Goal: Task Accomplishment & Management: Manage account settings

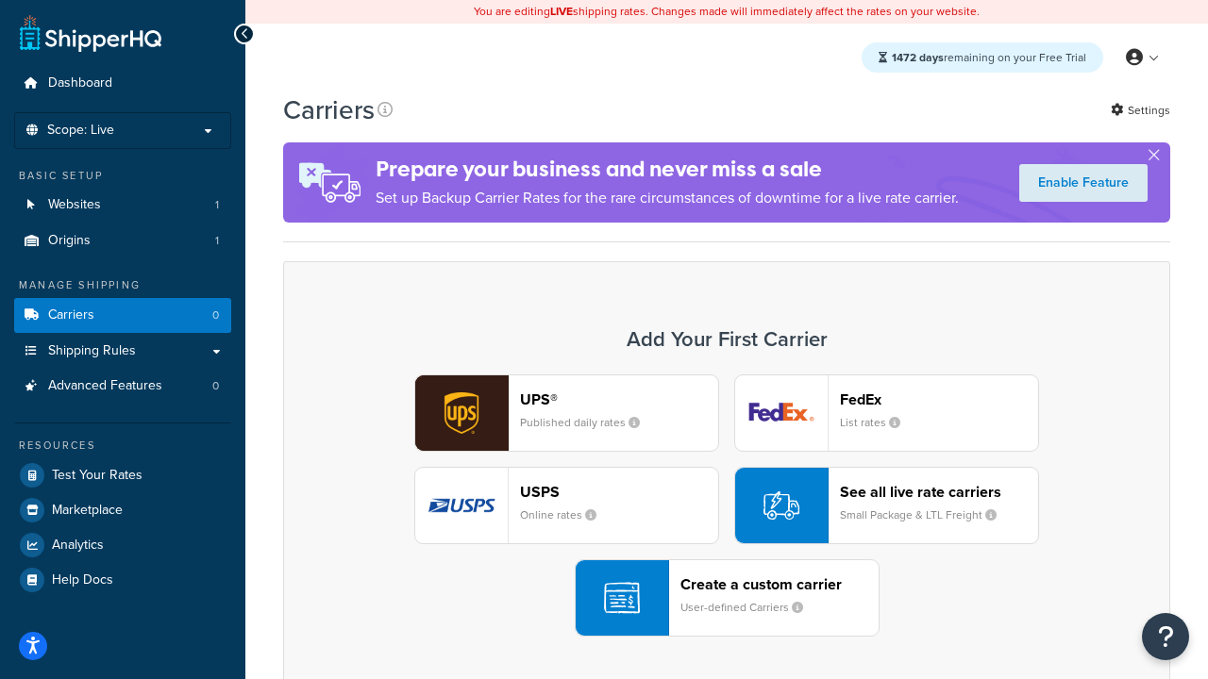
click at [726, 507] on div "UPS® Published daily rates FedEx List rates USPS Online rates See all live rate…" at bounding box center [726, 506] width 847 height 262
click at [939, 400] on header "FedEx" at bounding box center [939, 400] width 198 height 18
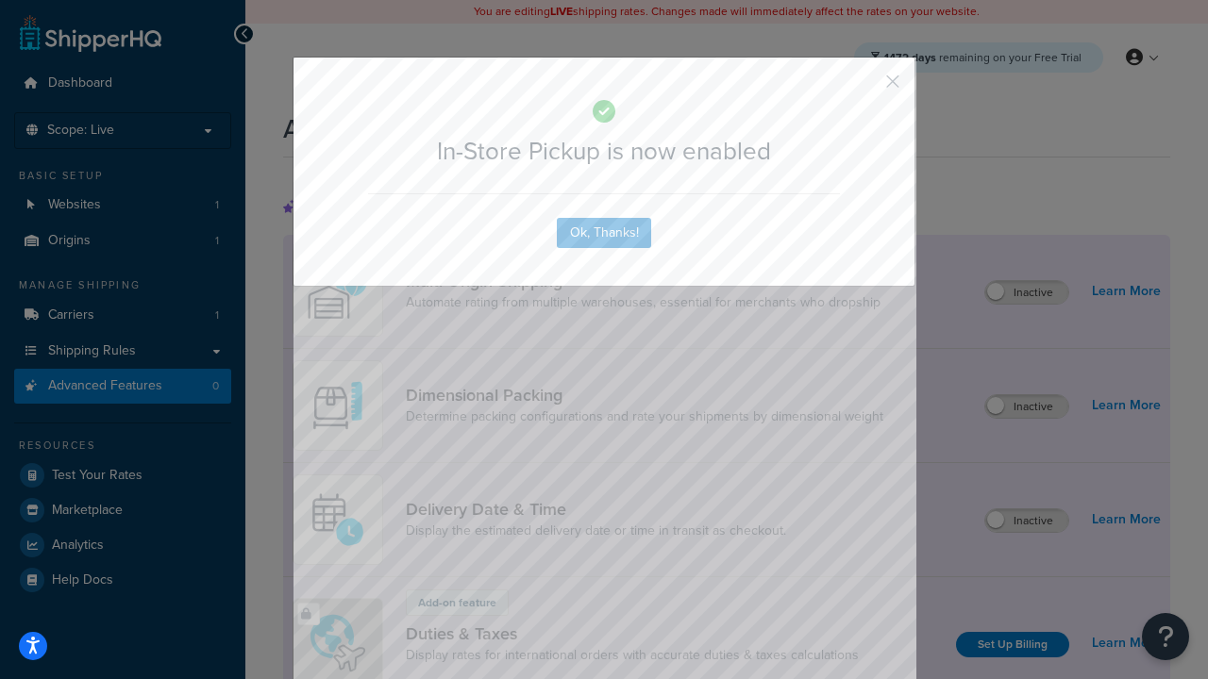
scroll to position [613, 0]
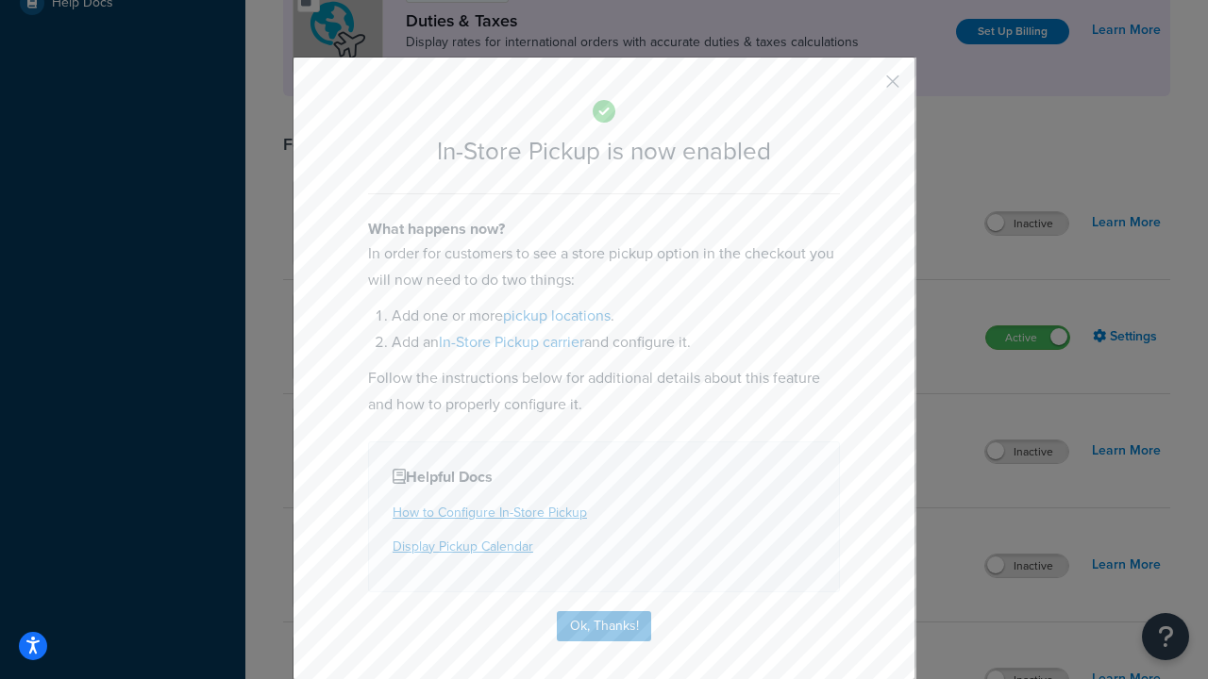
click at [864, 88] on button "button" at bounding box center [864, 88] width 5 height 5
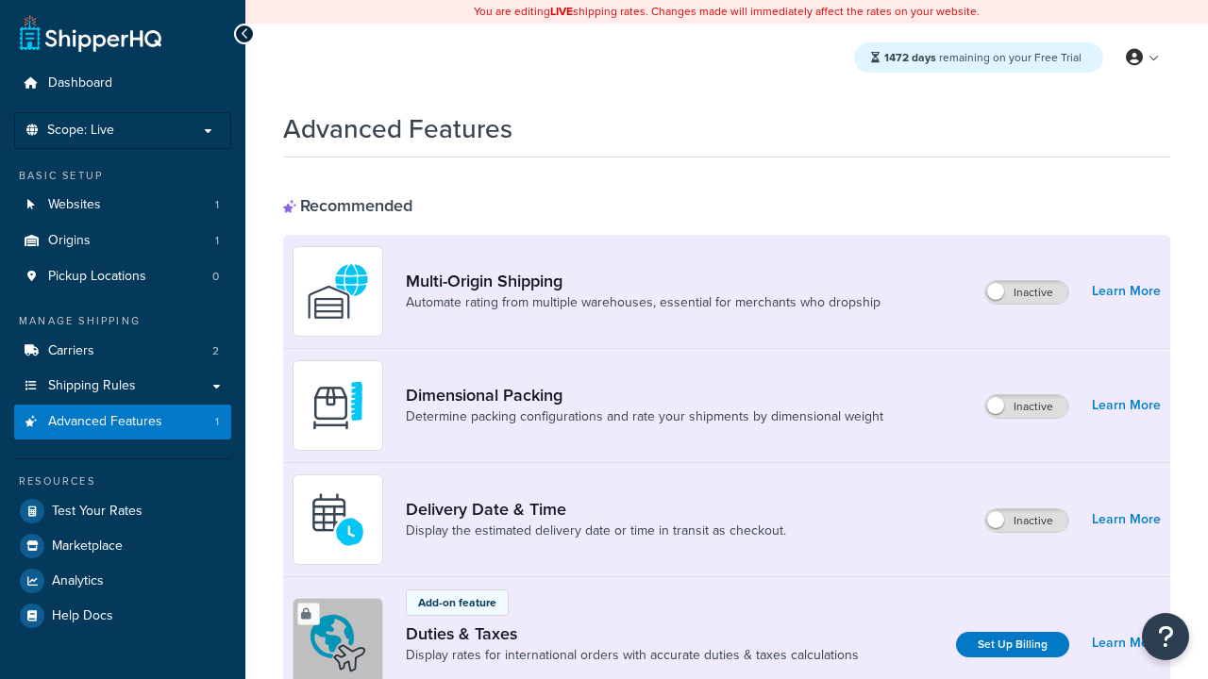
scroll to position [613, 0]
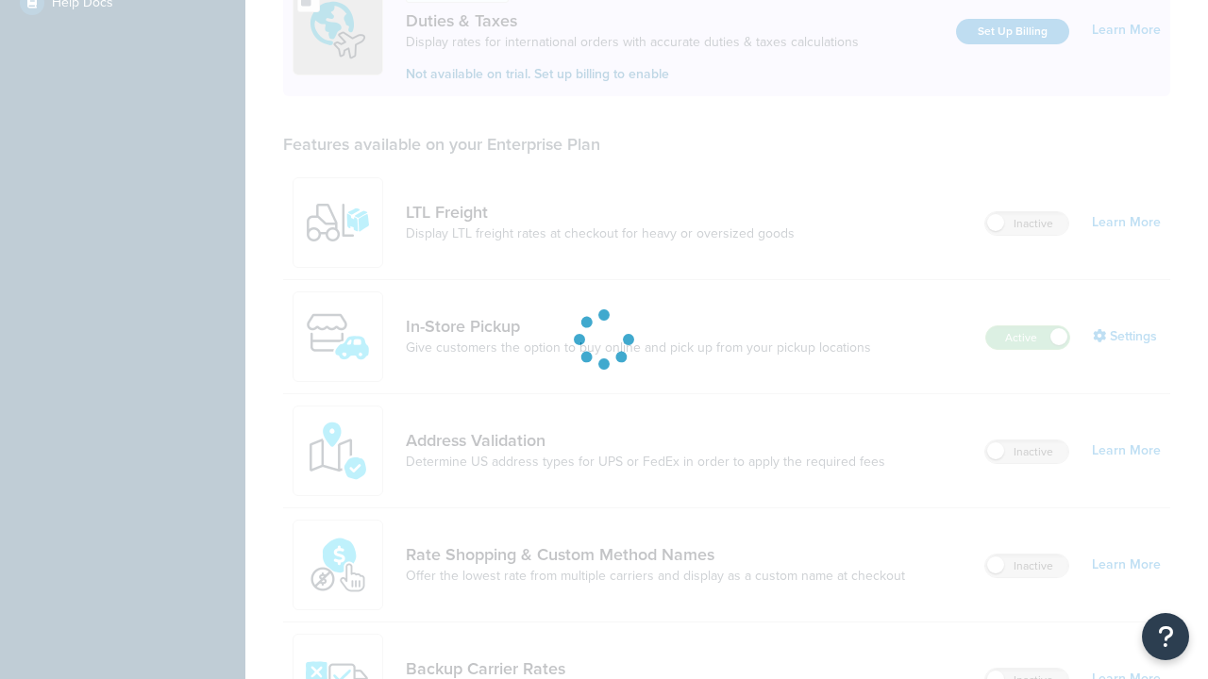
scroll to position [577, 0]
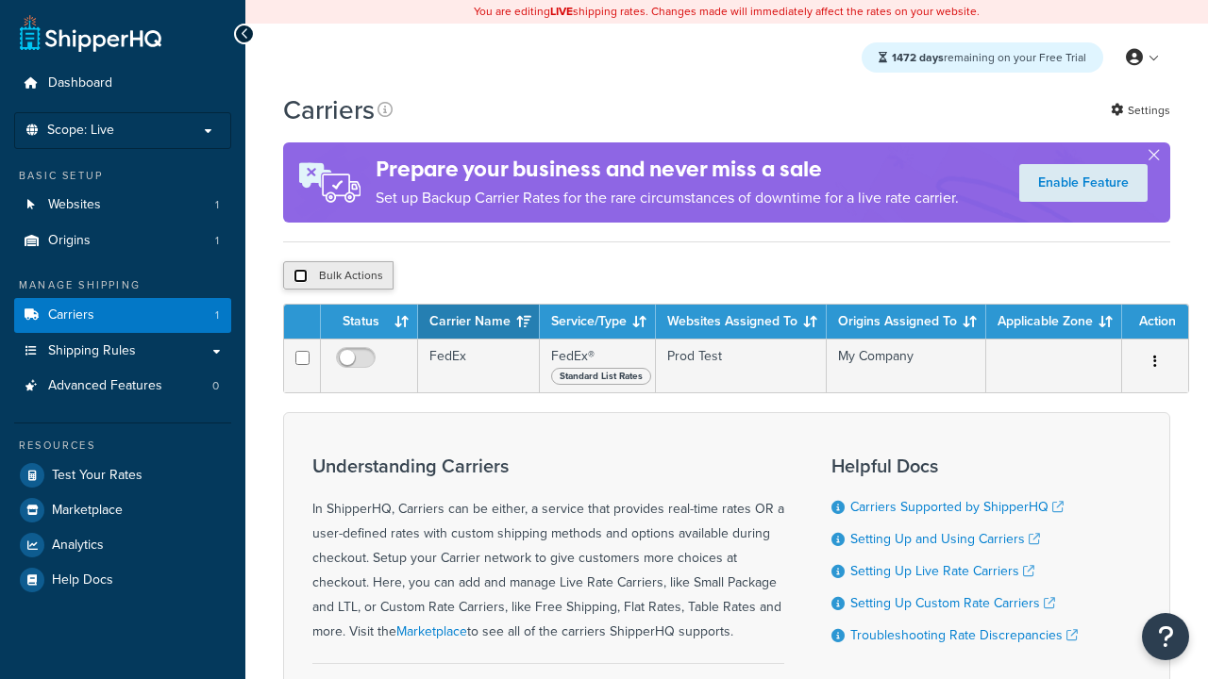
click at [300, 277] on input "checkbox" at bounding box center [300, 276] width 14 height 14
checkbox input "true"
click at [0, 0] on button "Delete" at bounding box center [0, 0] width 0 height 0
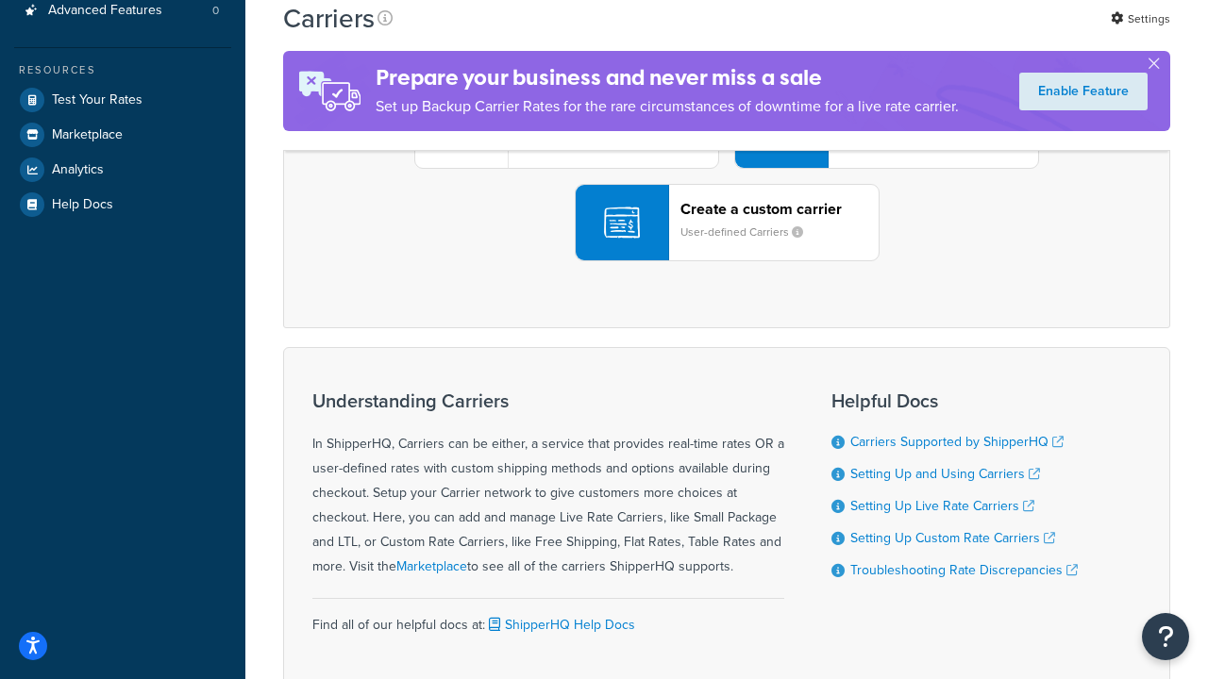
click at [726, 261] on div "UPS® Published daily rates FedEx List rates USPS Online rates See all live rate…" at bounding box center [726, 130] width 847 height 262
click at [939, 33] on header "FedEx" at bounding box center [939, 24] width 198 height 18
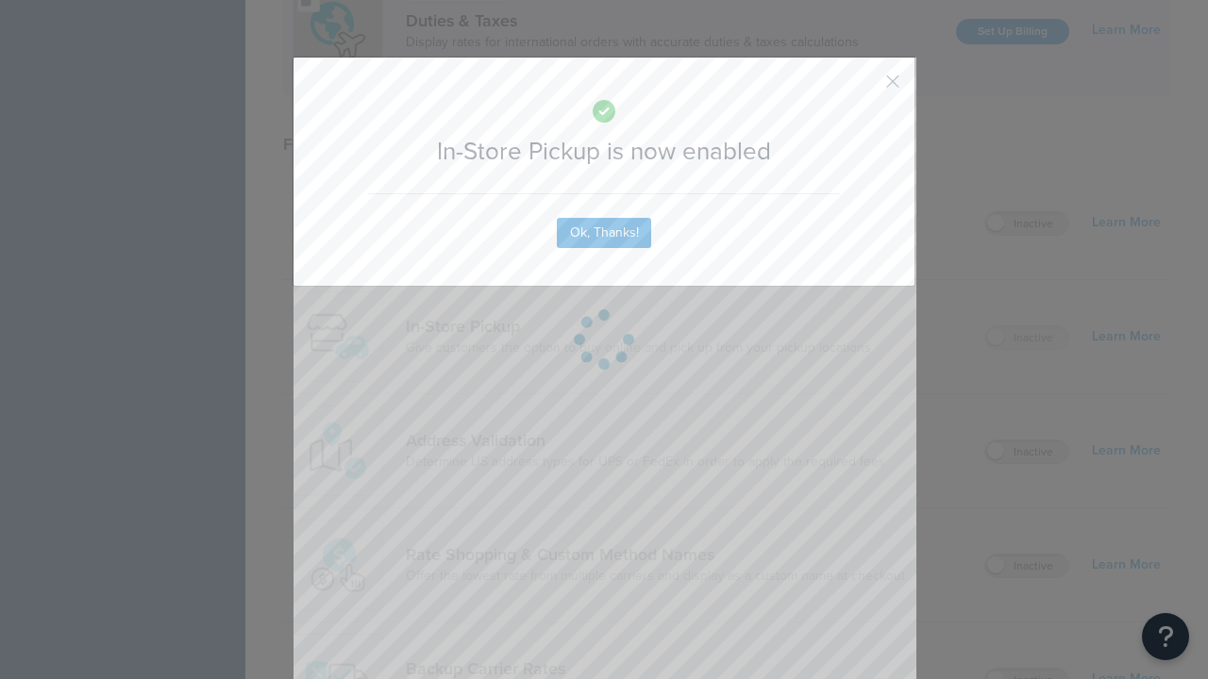
click at [864, 88] on button "button" at bounding box center [864, 88] width 5 height 5
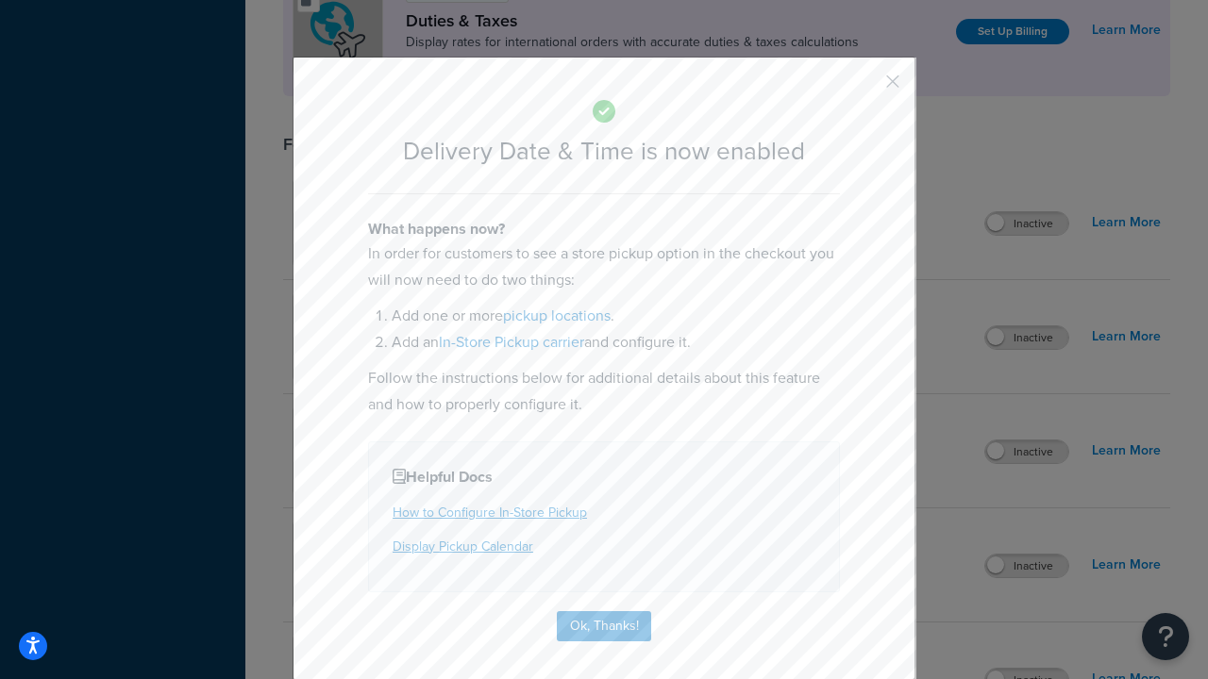
scroll to position [182, 0]
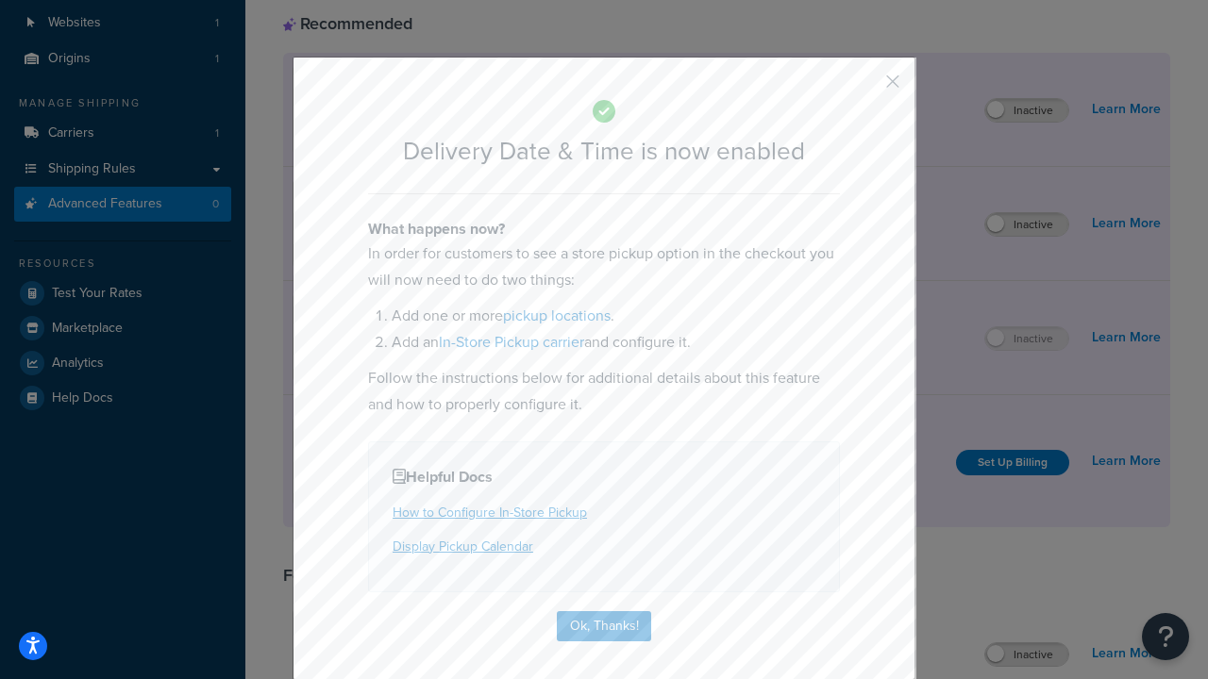
click at [864, 88] on button "button" at bounding box center [864, 88] width 5 height 5
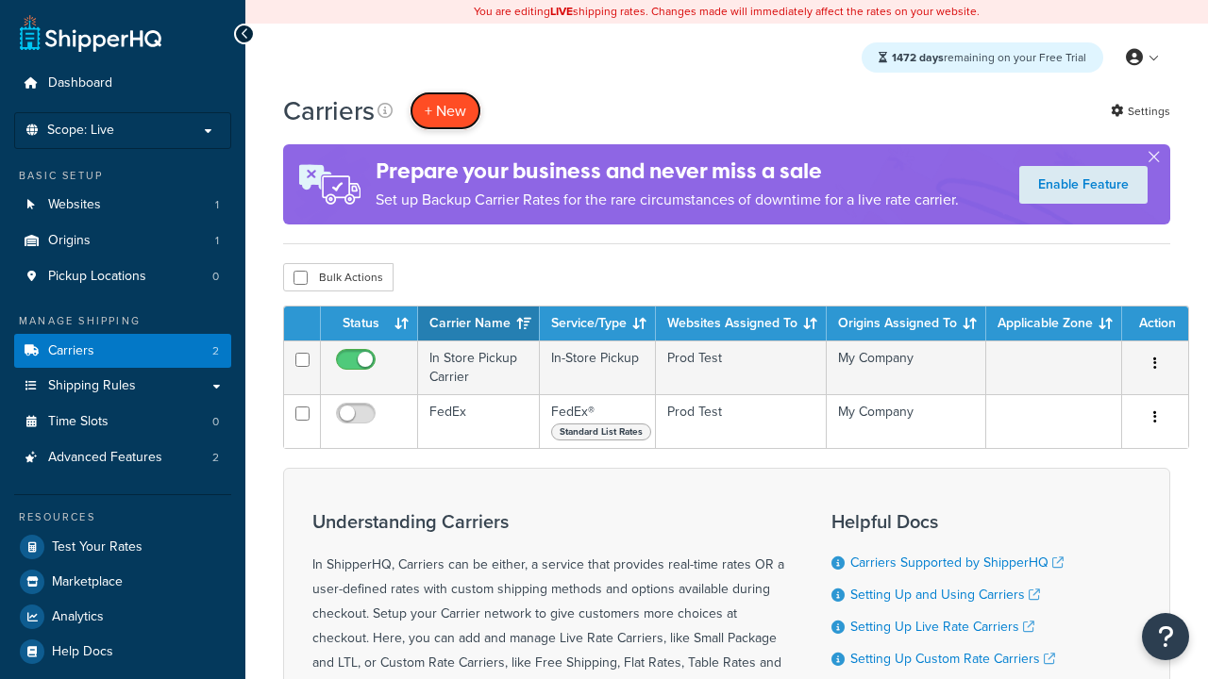
click at [445, 92] on button "+ New" at bounding box center [445, 111] width 72 height 39
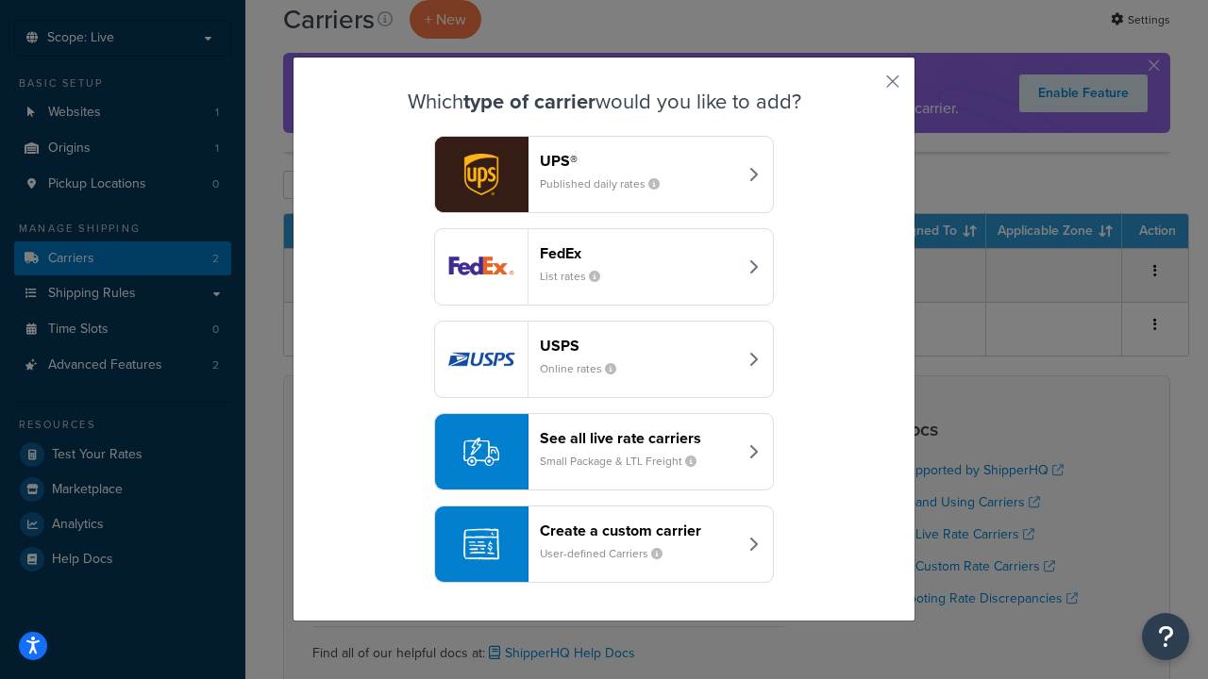
click at [604, 545] on div "Create a custom carrier User-defined Carriers" at bounding box center [638, 544] width 197 height 45
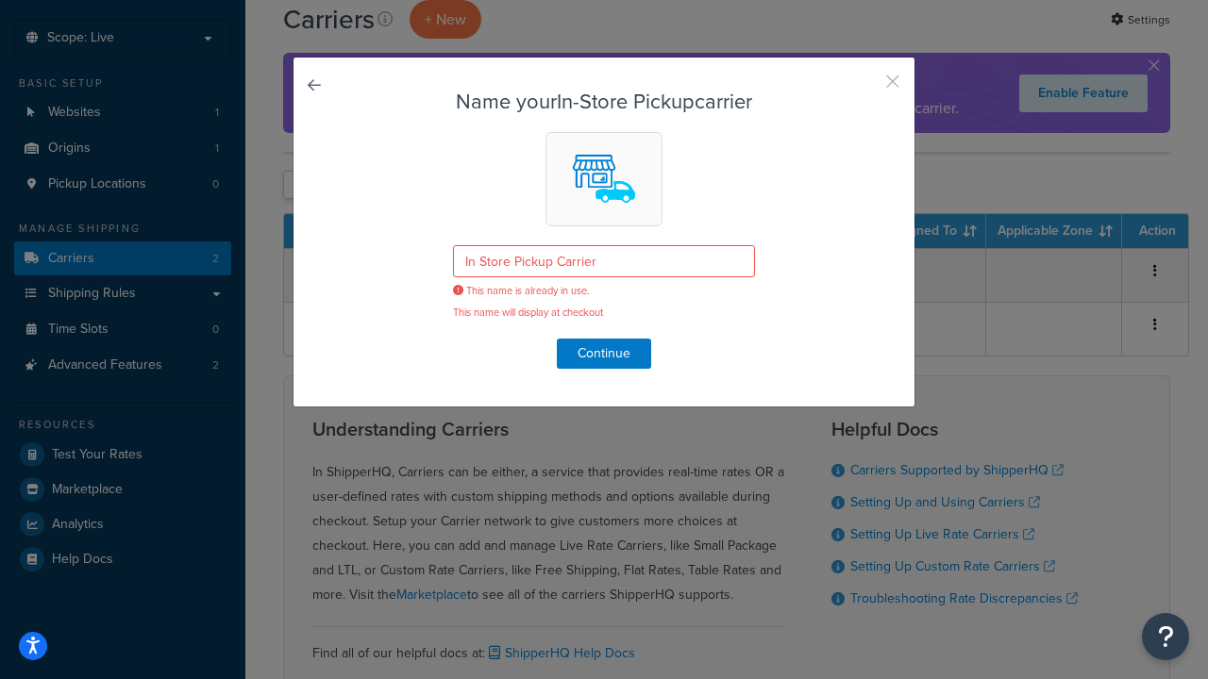
click at [864, 88] on button "button" at bounding box center [864, 88] width 5 height 5
click at [300, 187] on input "checkbox" at bounding box center [300, 185] width 14 height 14
checkbox input "true"
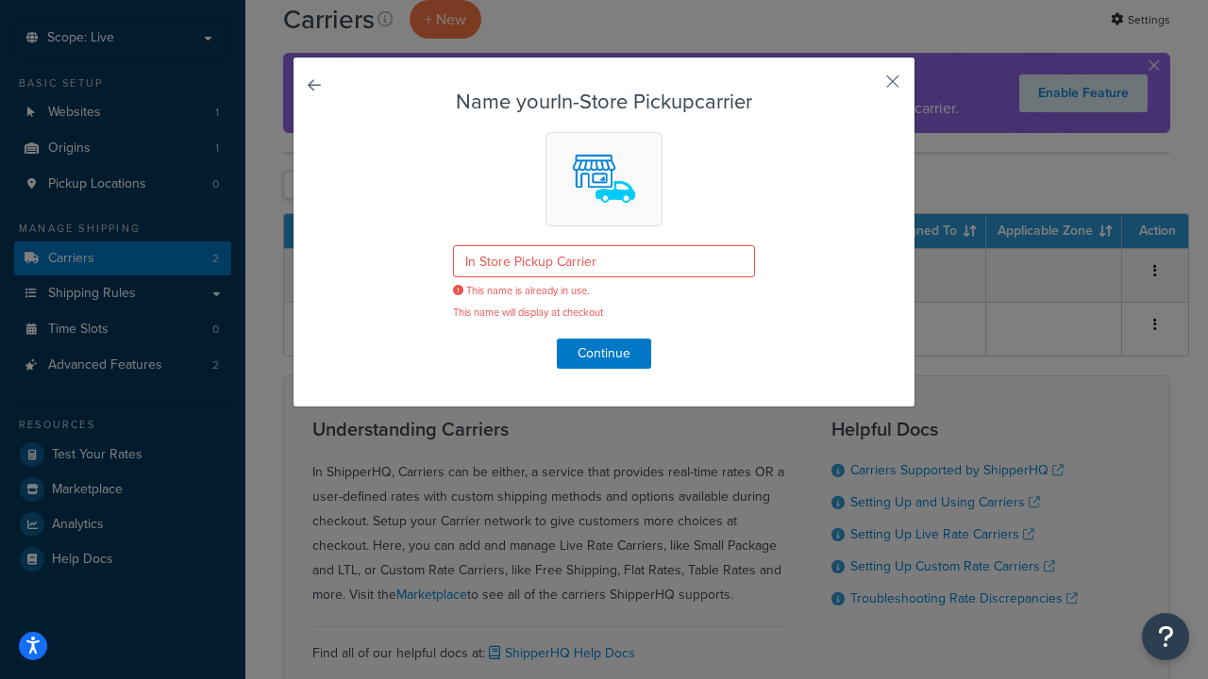
click at [0, 0] on button "Delete" at bounding box center [0, 0] width 0 height 0
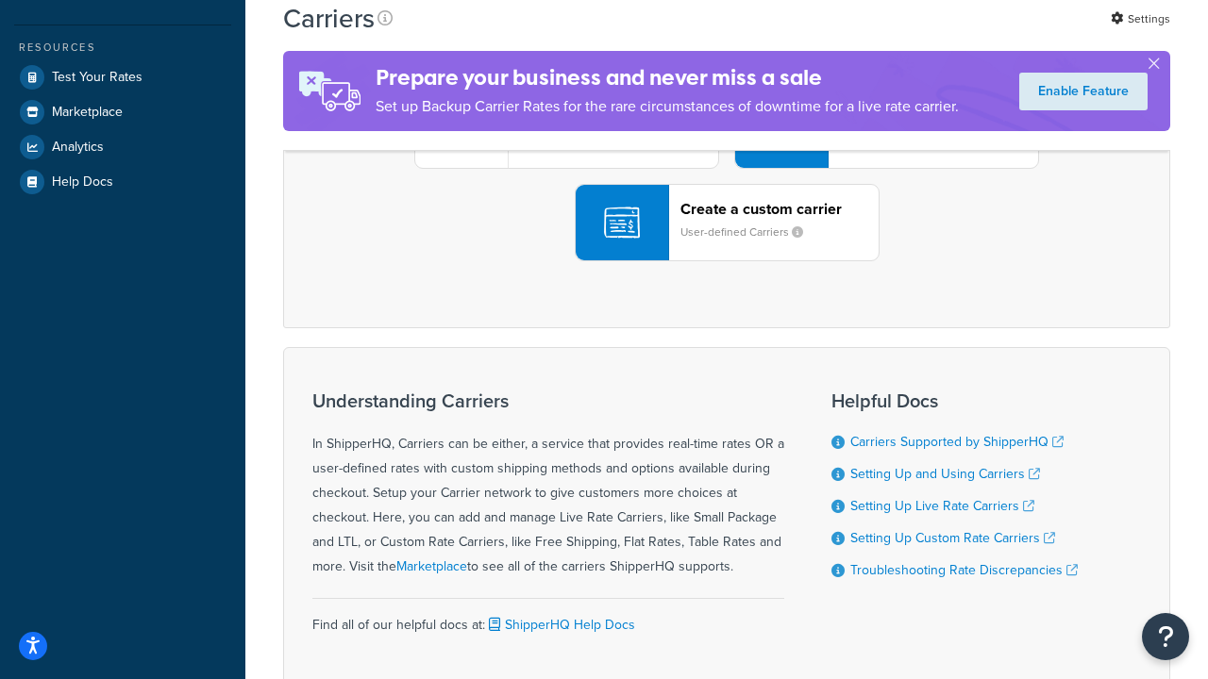
click at [726, 261] on div "UPS® Published daily rates FedEx List rates USPS Online rates See all live rate…" at bounding box center [726, 130] width 847 height 262
click at [726, 245] on div "Create a custom carrier User-defined Carriers" at bounding box center [779, 222] width 198 height 45
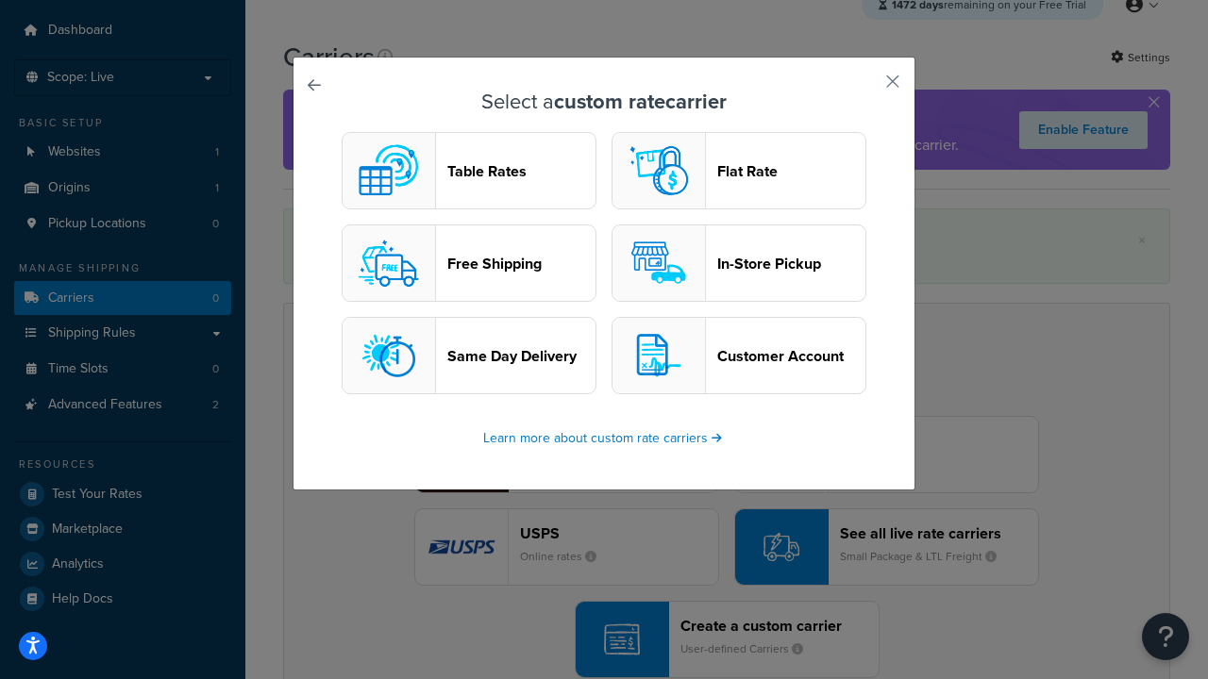
click at [739, 264] on header "In-Store Pickup" at bounding box center [791, 264] width 148 height 18
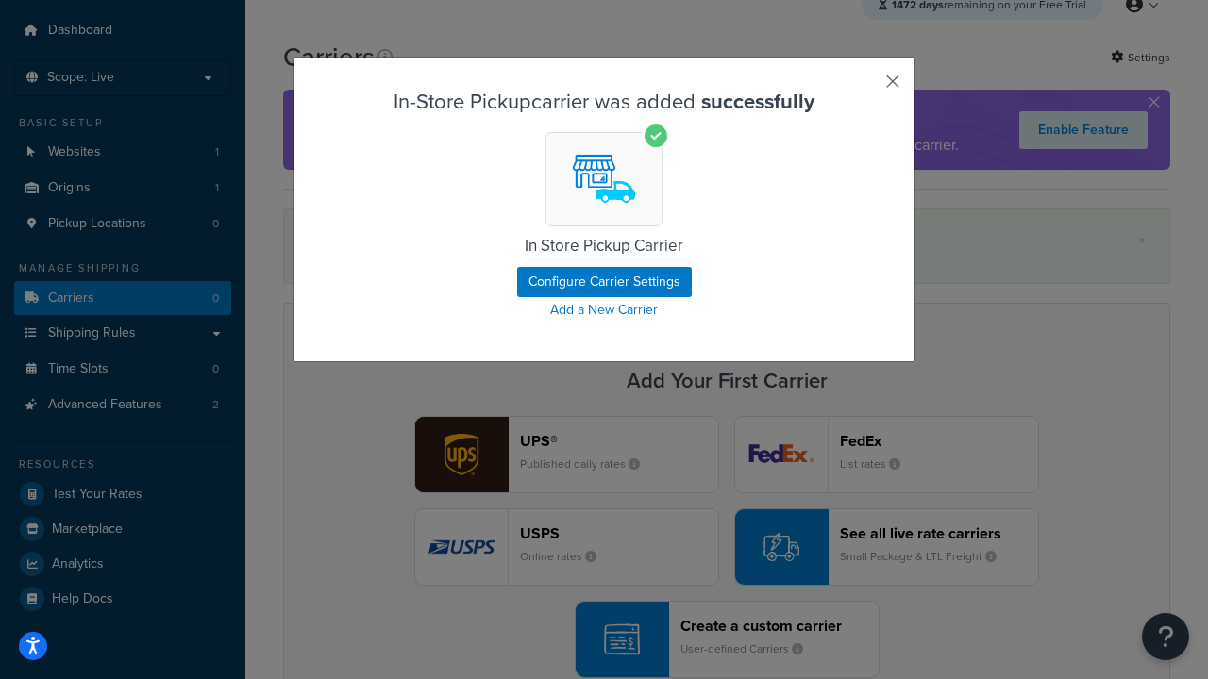
click at [864, 88] on button "button" at bounding box center [864, 88] width 5 height 5
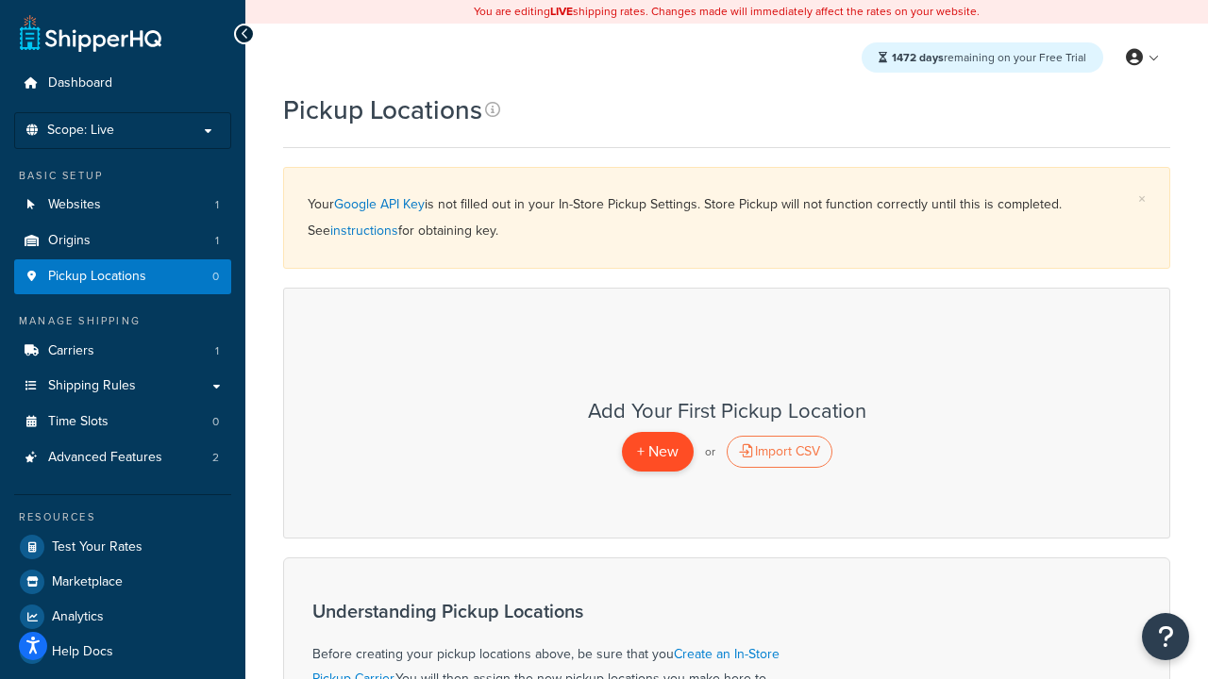
click at [657, 452] on span "+ New" at bounding box center [658, 452] width 42 height 22
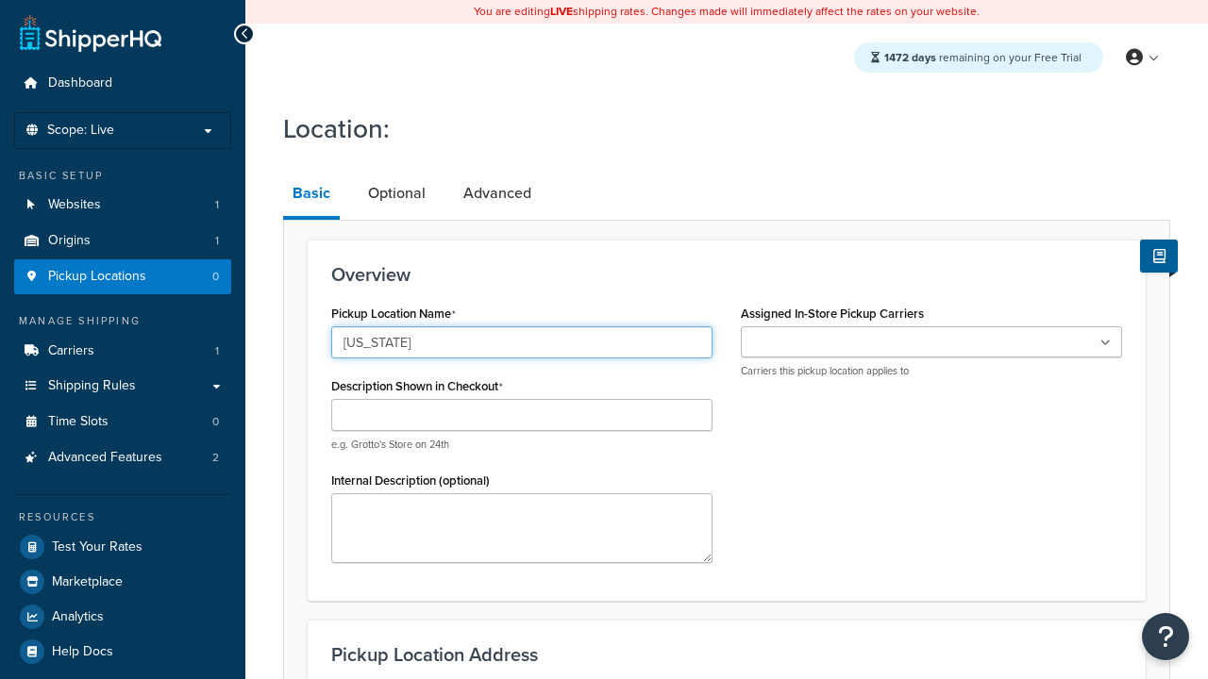
type input "[US_STATE]"
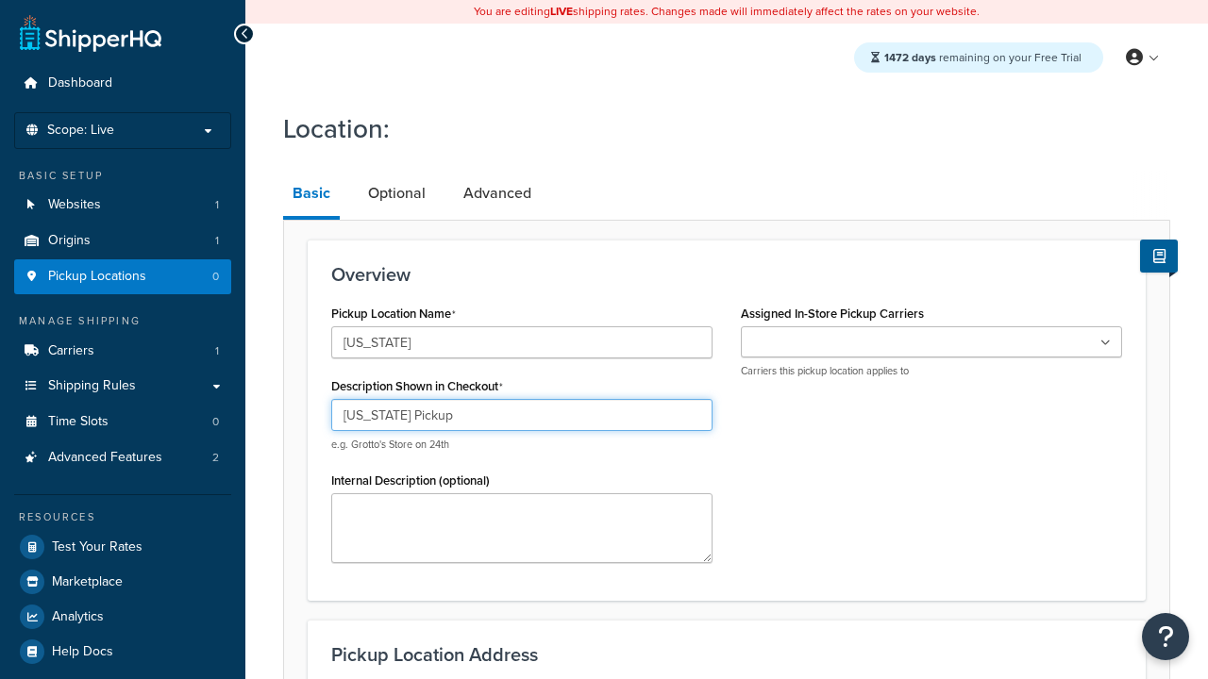
type input "[US_STATE] Pickup"
click at [931, 342] on ul at bounding box center [931, 341] width 381 height 31
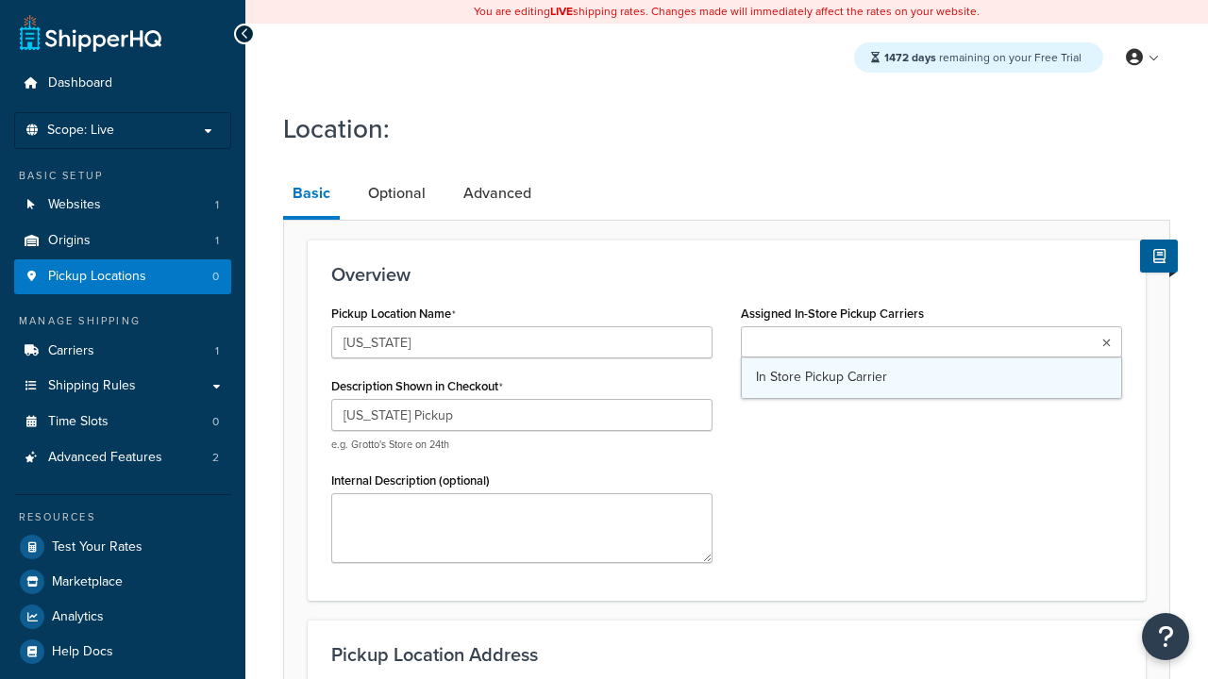
type input "3385 Michelson Drive"
type input "Suite B"
type input "Irvine"
select select "5"
type input "Irvine"
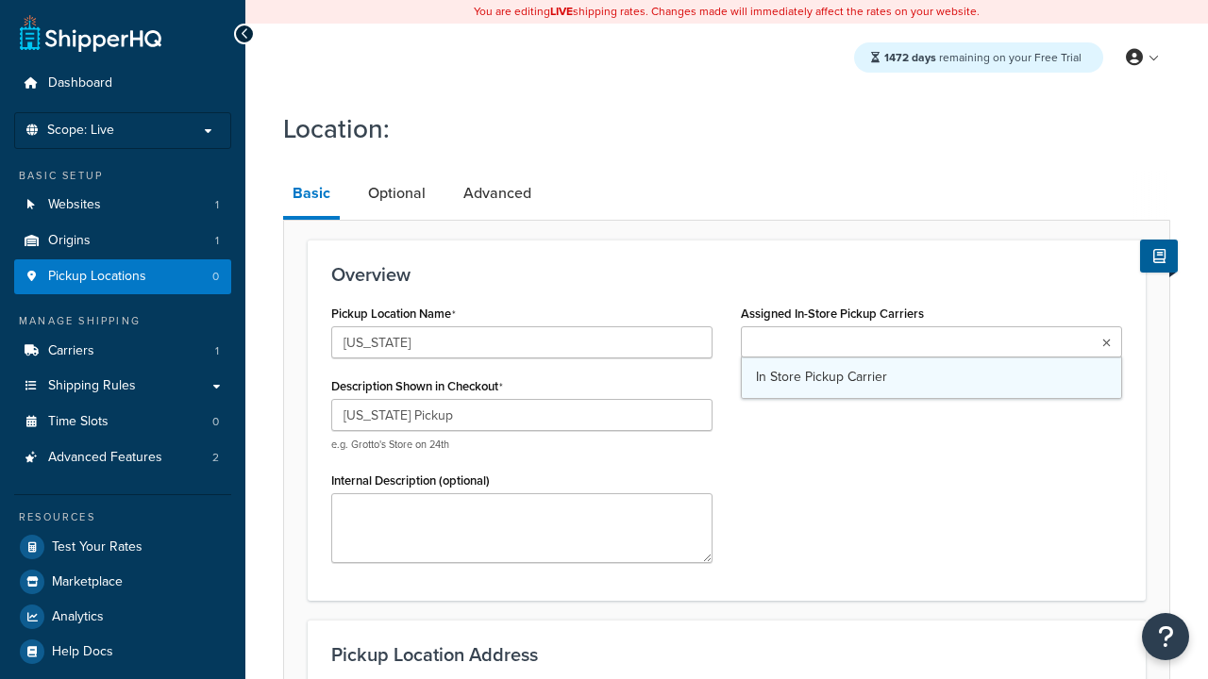
scroll to position [676, 0]
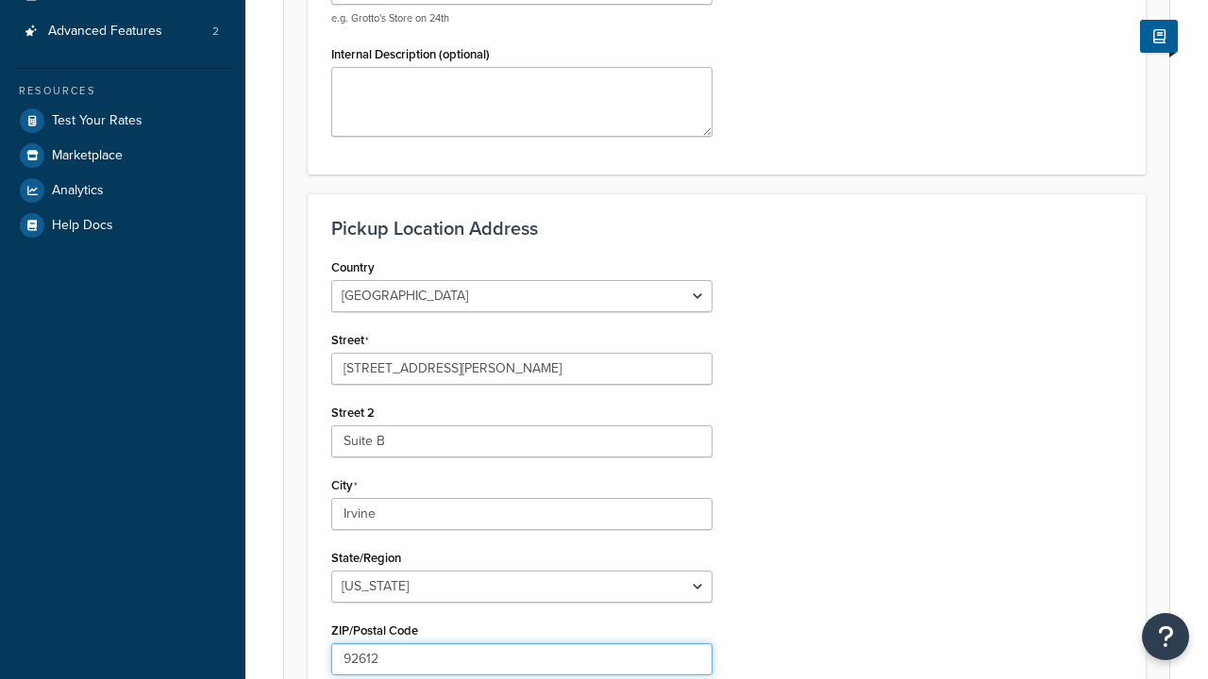
type input "92612"
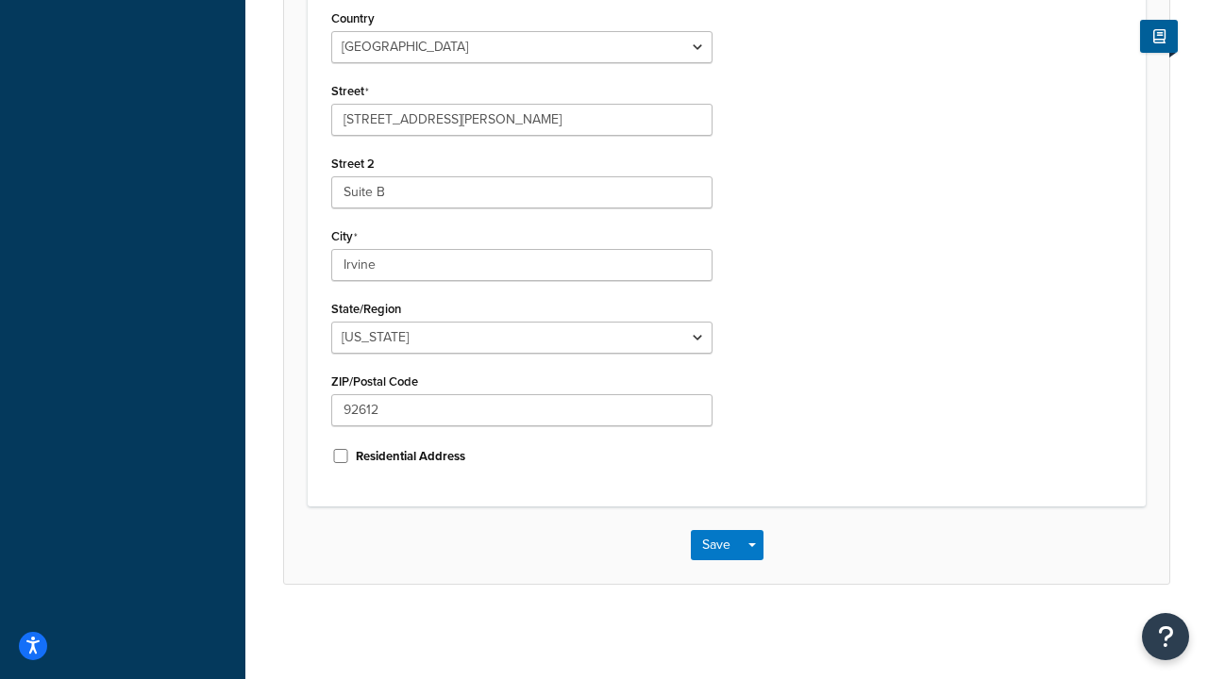
scroll to position [0, 0]
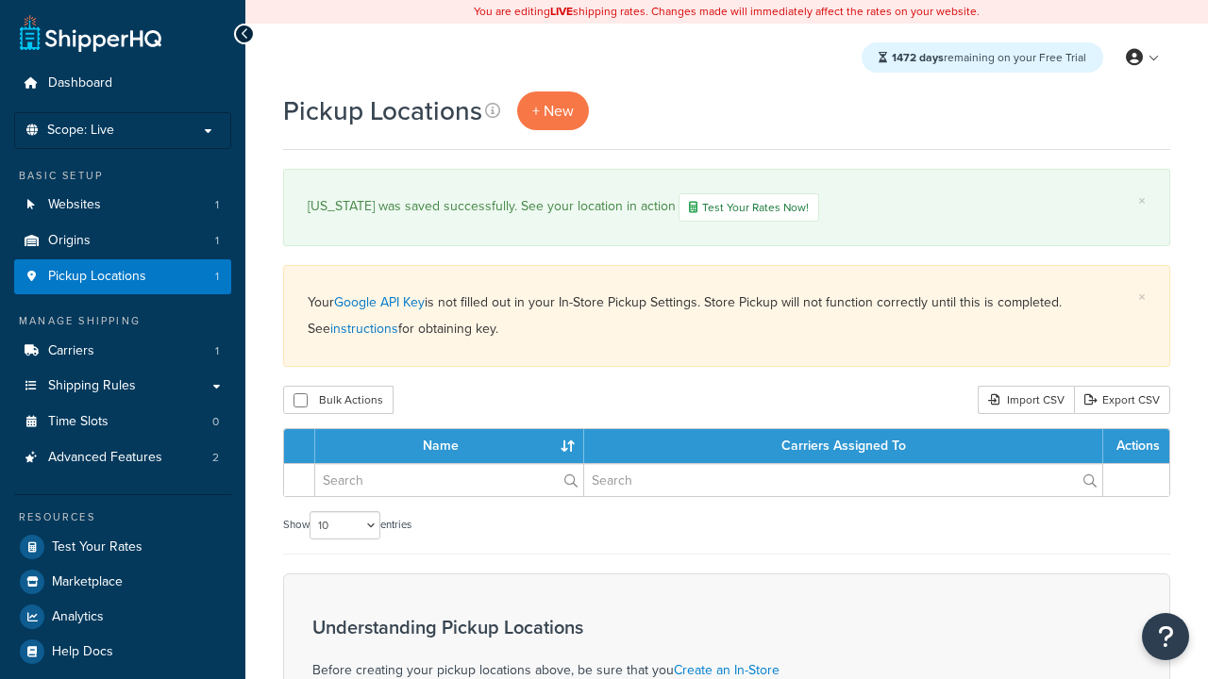
click at [449, 449] on th "Name" at bounding box center [449, 446] width 269 height 34
click at [843, 449] on th "Carriers Assigned To" at bounding box center [843, 446] width 519 height 34
click at [1136, 449] on th "Actions" at bounding box center [1136, 446] width 66 height 34
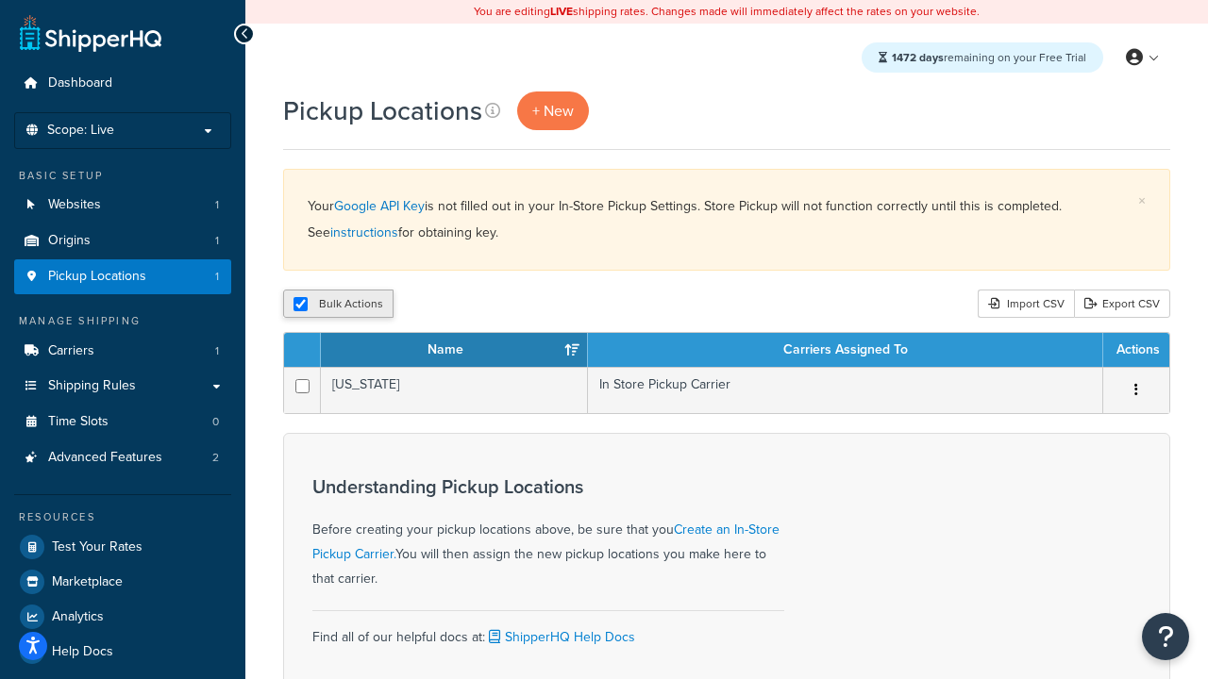
click at [300, 306] on input "checkbox" at bounding box center [300, 304] width 14 height 14
checkbox input "false"
click at [300, 306] on input "checkbox" at bounding box center [300, 304] width 14 height 14
checkbox input "true"
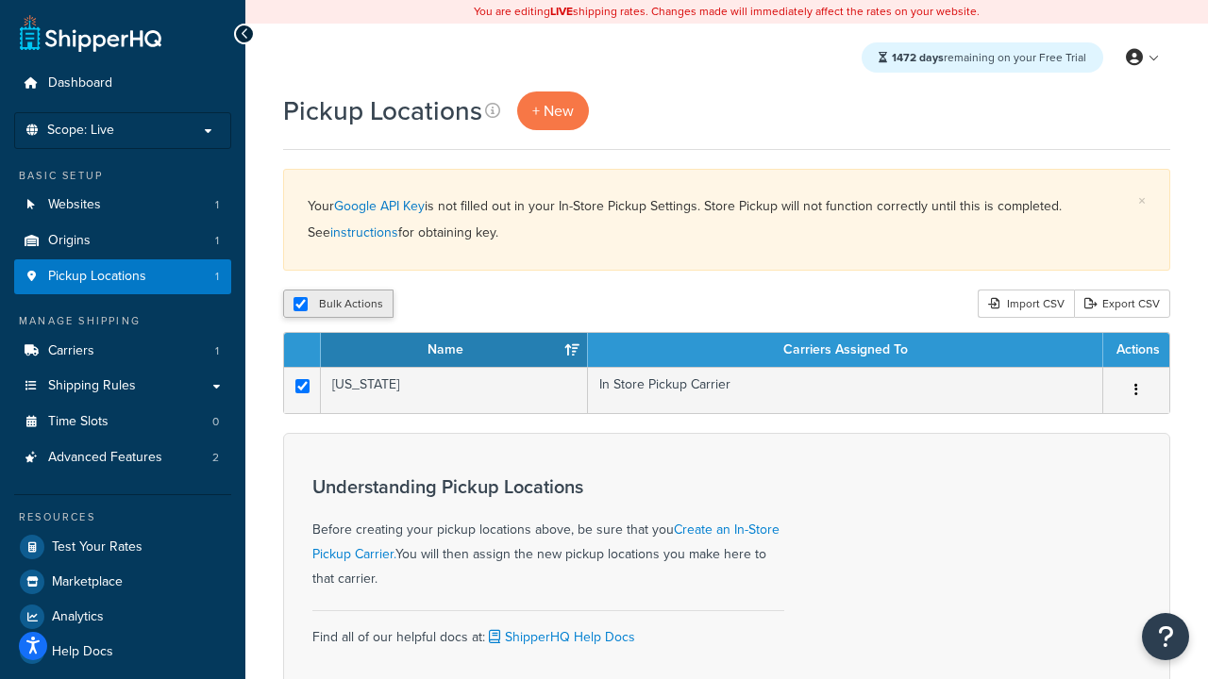
checkbox input "true"
click at [502, 306] on button "Delete" at bounding box center [503, 304] width 65 height 28
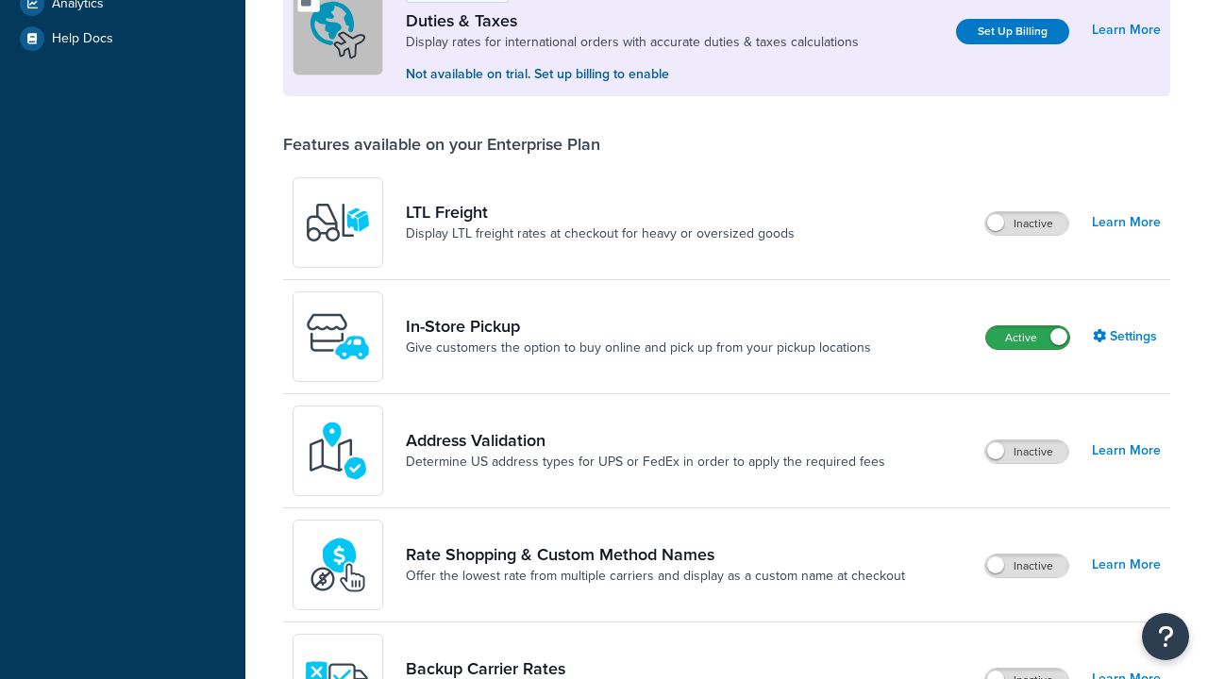
scroll to position [577, 0]
